Goal: Entertainment & Leisure: Consume media (video, audio)

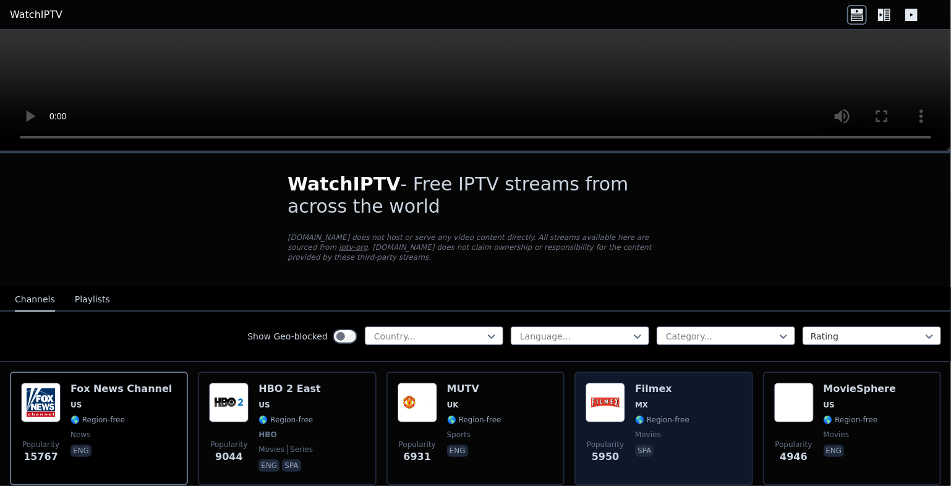
click at [638, 400] on span "MX" at bounding box center [641, 405] width 13 height 10
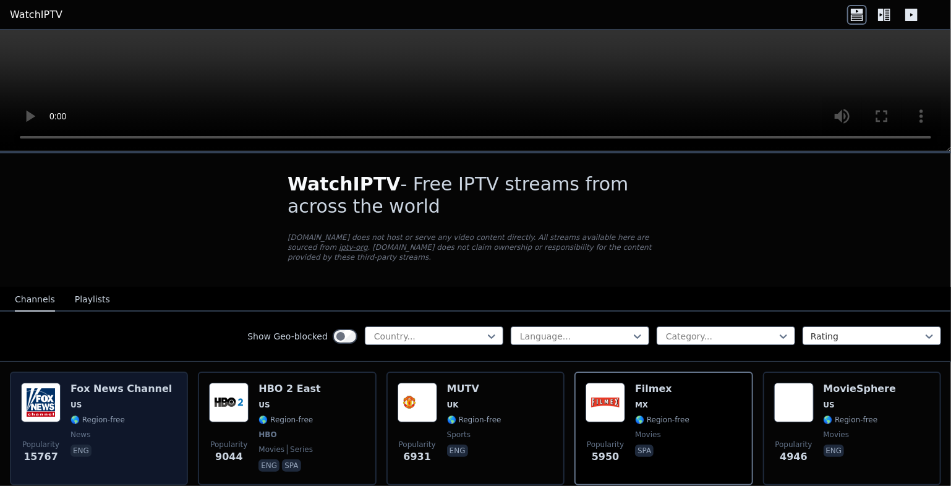
click at [101, 400] on span "US" at bounding box center [120, 405] width 101 height 10
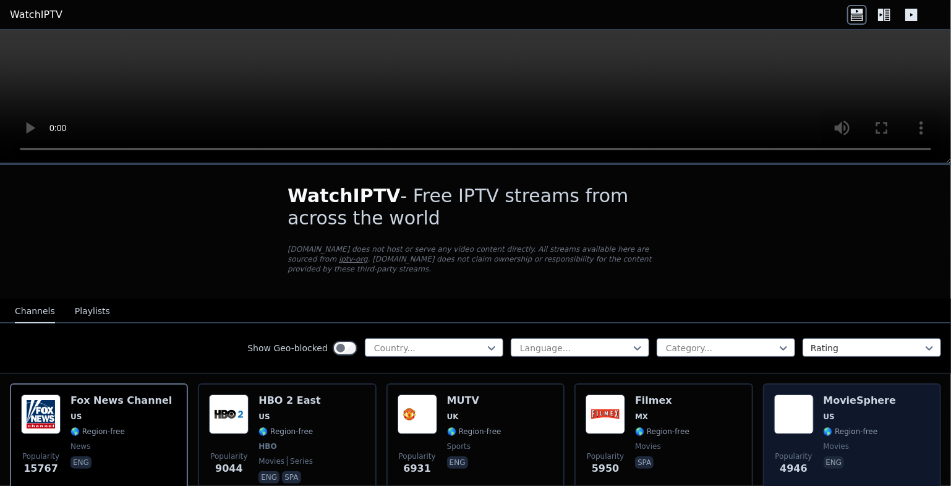
click at [827, 412] on span "US" at bounding box center [859, 417] width 73 height 10
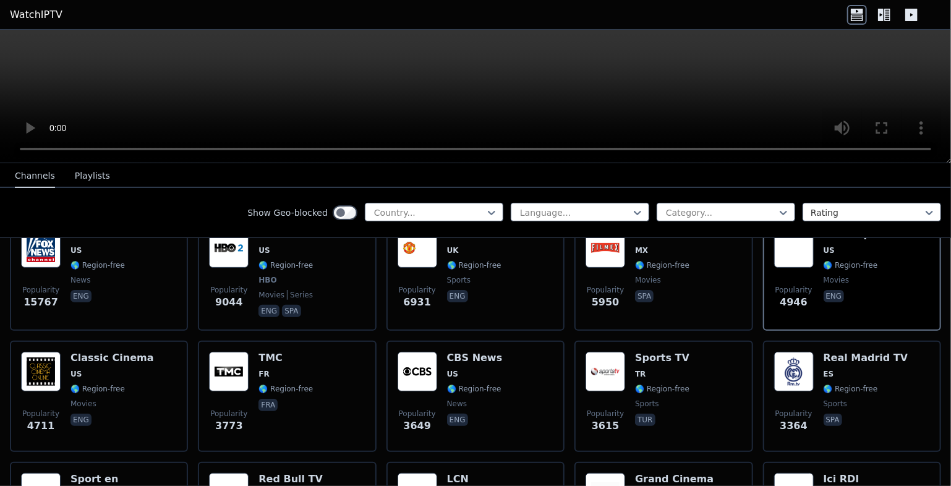
scroll to position [314, 0]
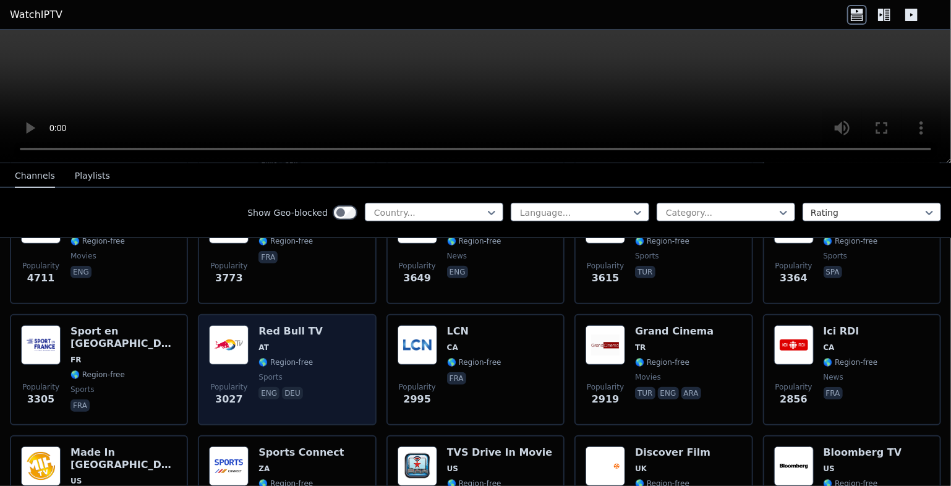
click at [263, 325] on h6 "Red Bull TV" at bounding box center [290, 331] width 64 height 12
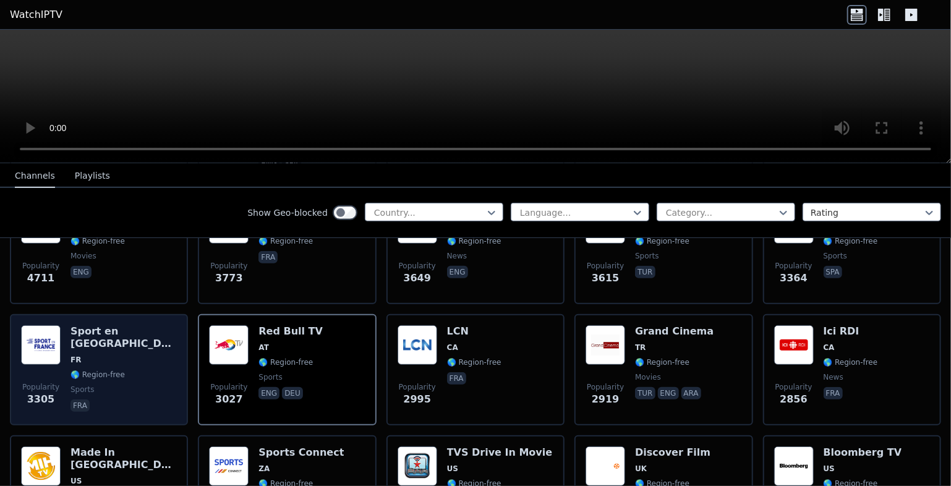
click at [95, 370] on span "🌎 Region-free" at bounding box center [97, 375] width 54 height 10
click at [124, 325] on div "Sport en [GEOGRAPHIC_DATA] FR 🌎 Region-free sports fra" at bounding box center [123, 369] width 106 height 89
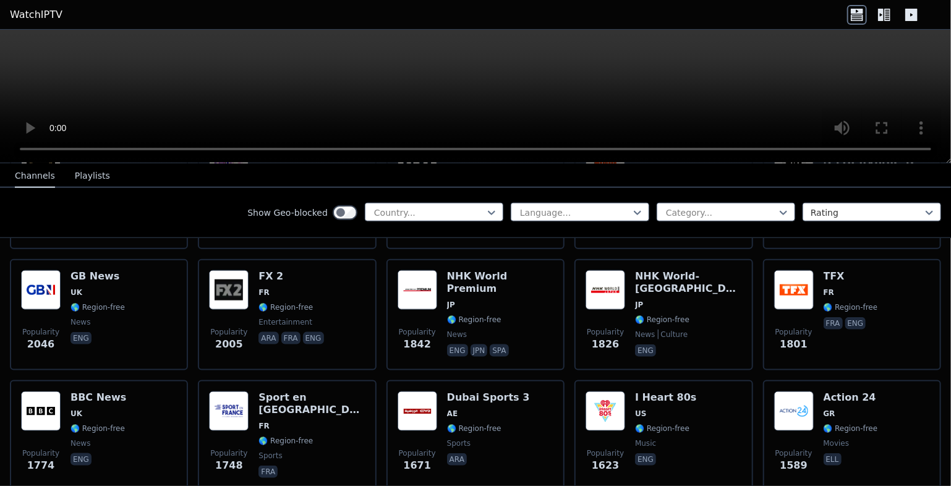
scroll to position [692, 0]
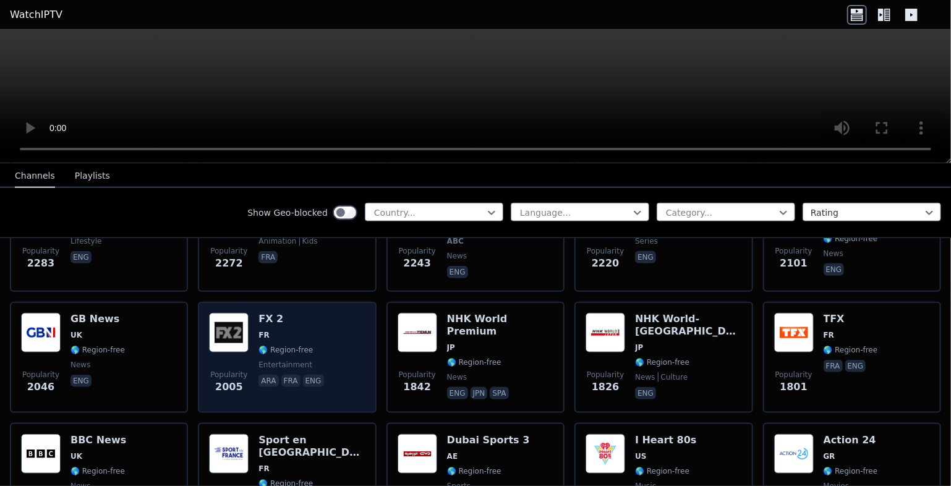
click at [230, 313] on img at bounding box center [229, 333] width 40 height 40
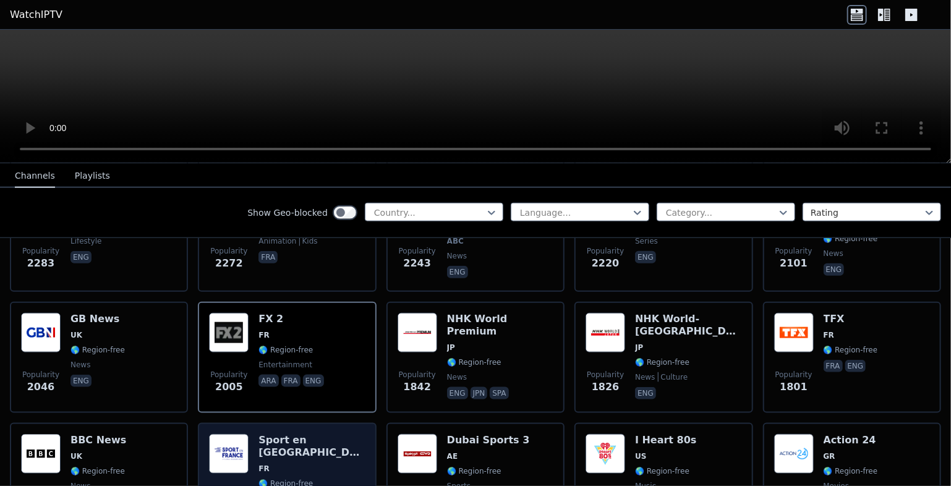
click at [231, 434] on img at bounding box center [229, 454] width 40 height 40
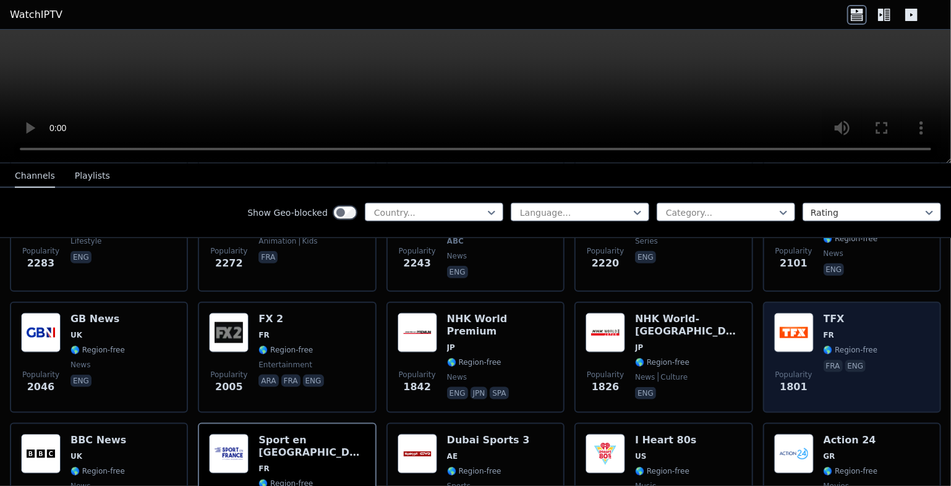
click at [804, 314] on img at bounding box center [794, 333] width 40 height 40
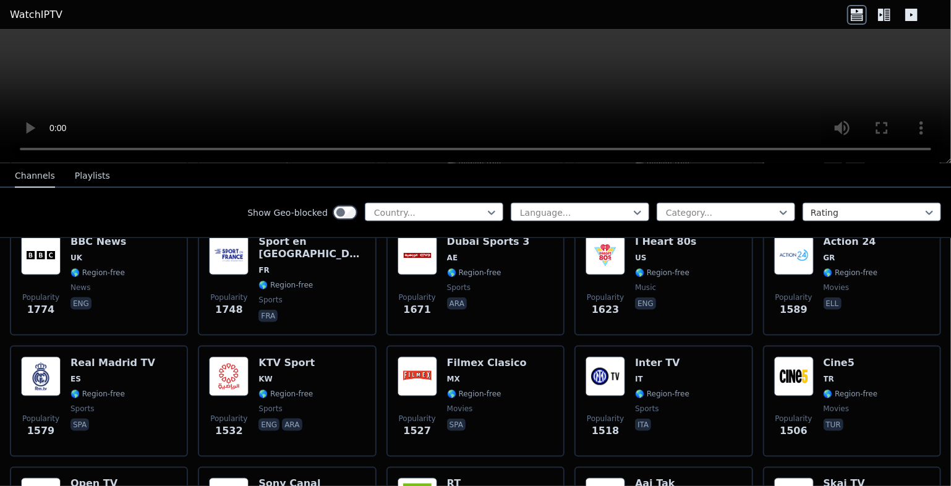
scroll to position [901, 0]
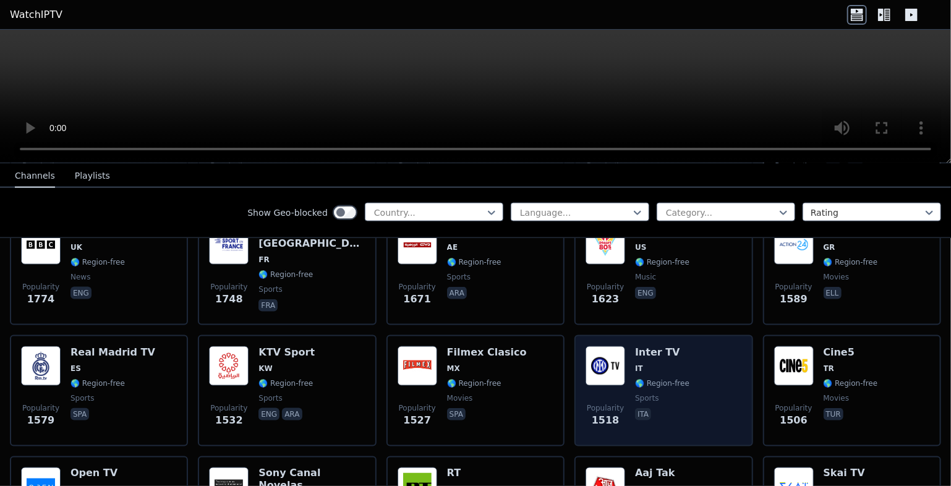
click at [637, 360] on div "Inter TV IT 🌎 Region-free sports ita" at bounding box center [662, 390] width 54 height 89
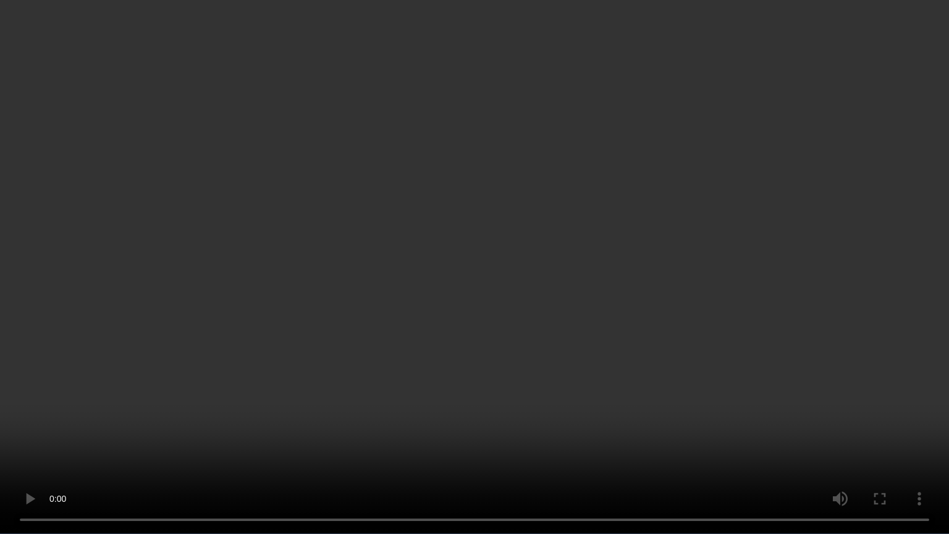
click at [878, 456] on div "Popularity 1409 Skai TV GR 🌎 Region-free general ell" at bounding box center [850, 511] width 178 height 111
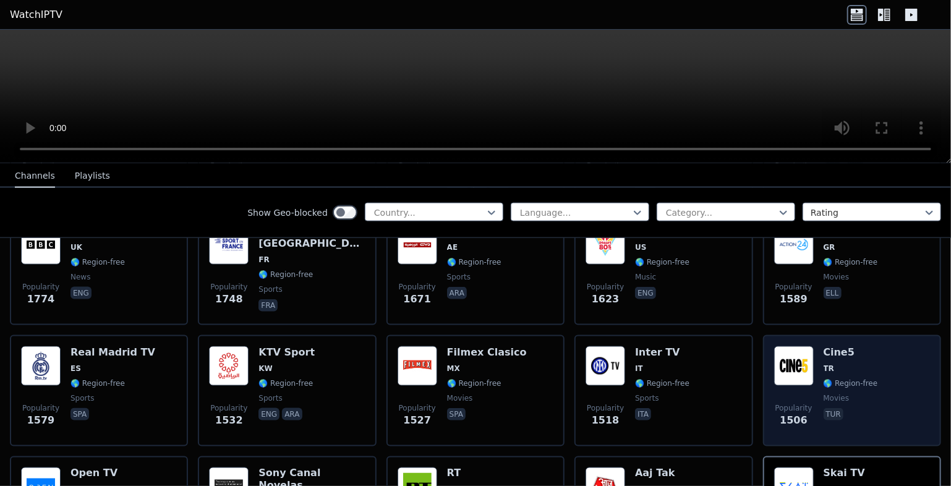
click at [823, 363] on span "TR" at bounding box center [828, 368] width 11 height 10
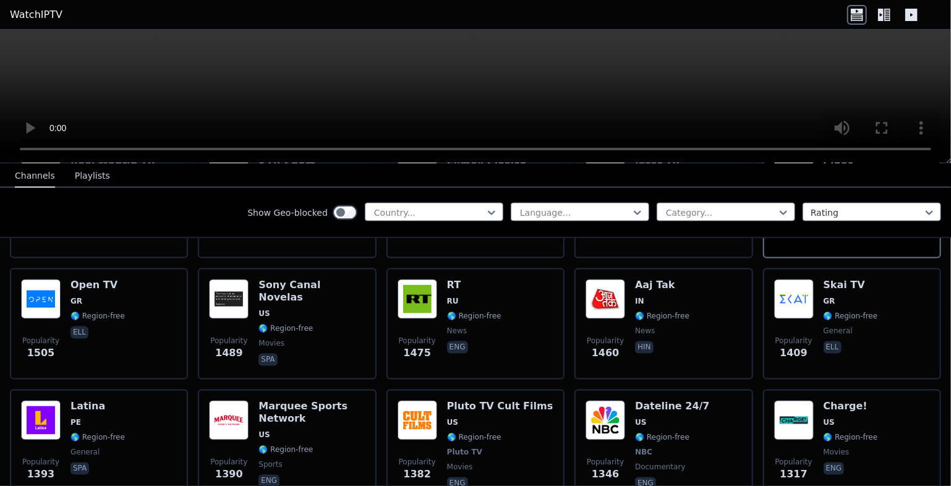
scroll to position [1100, 0]
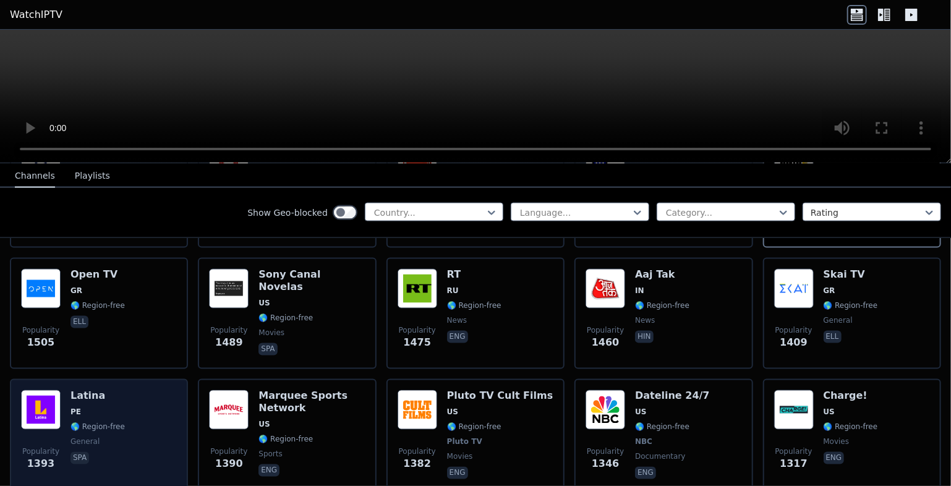
click at [91, 390] on h6 "Latina" at bounding box center [97, 396] width 54 height 12
